Goal: Information Seeking & Learning: Understand process/instructions

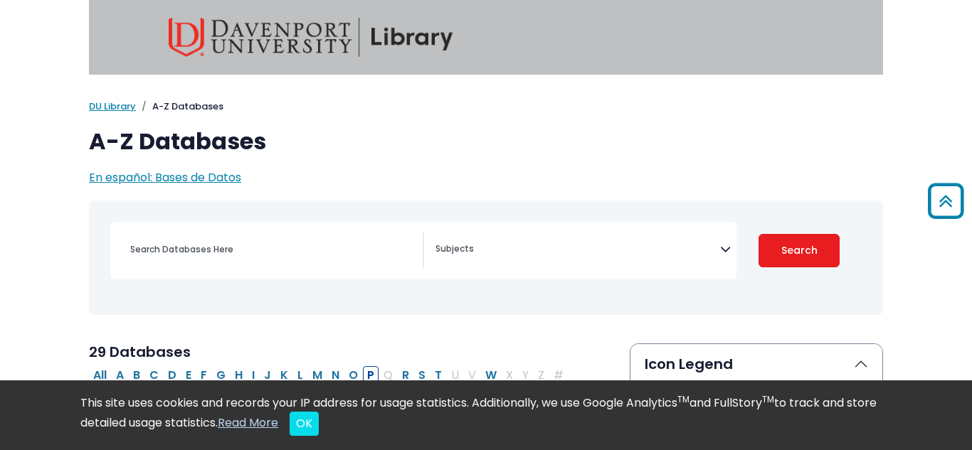
select select "Database Subject Filter"
click at [276, 52] on img at bounding box center [311, 37] width 285 height 39
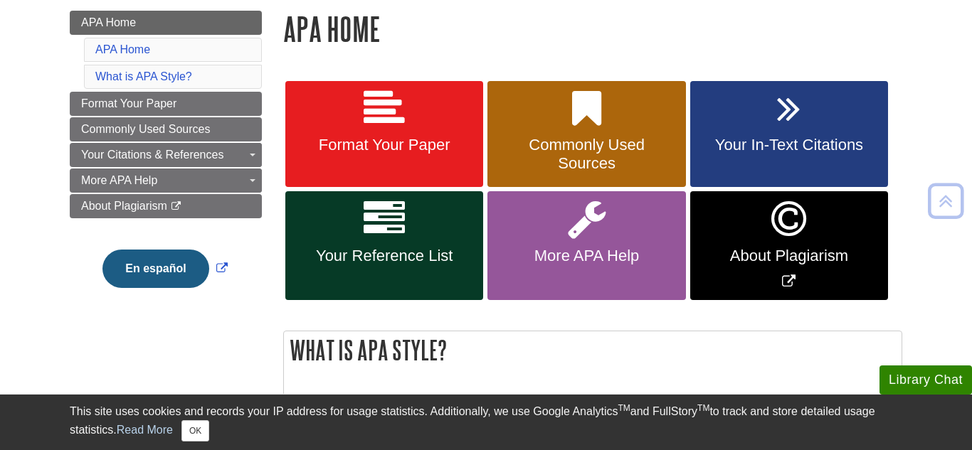
scroll to position [204, 0]
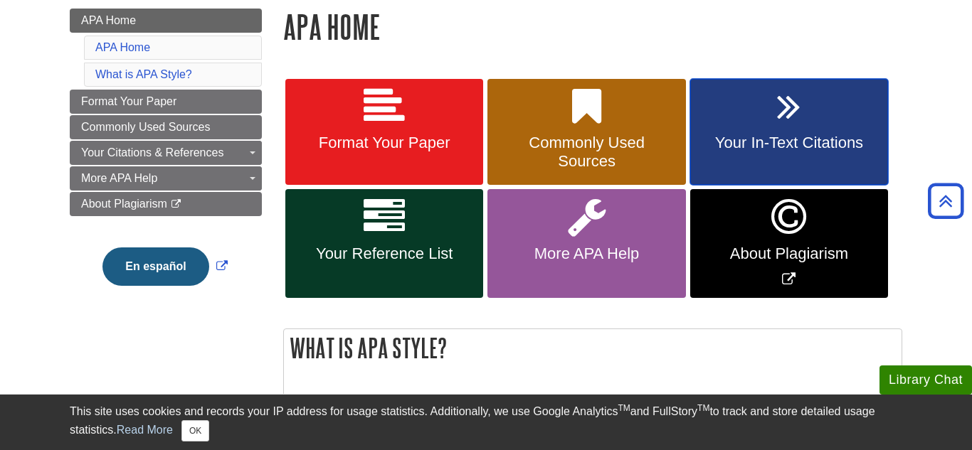
click at [789, 149] on span "Your In-Text Citations" at bounding box center [789, 143] width 176 height 19
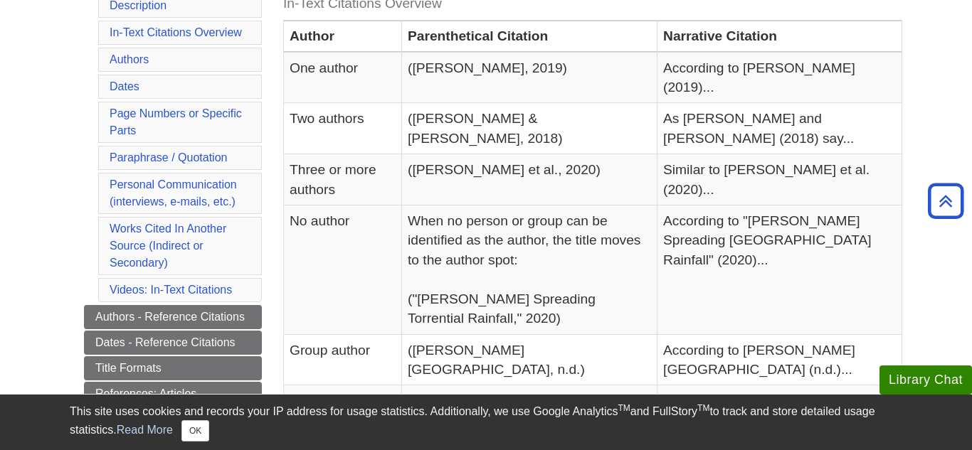
scroll to position [357, 0]
